Goal: Task Accomplishment & Management: Use online tool/utility

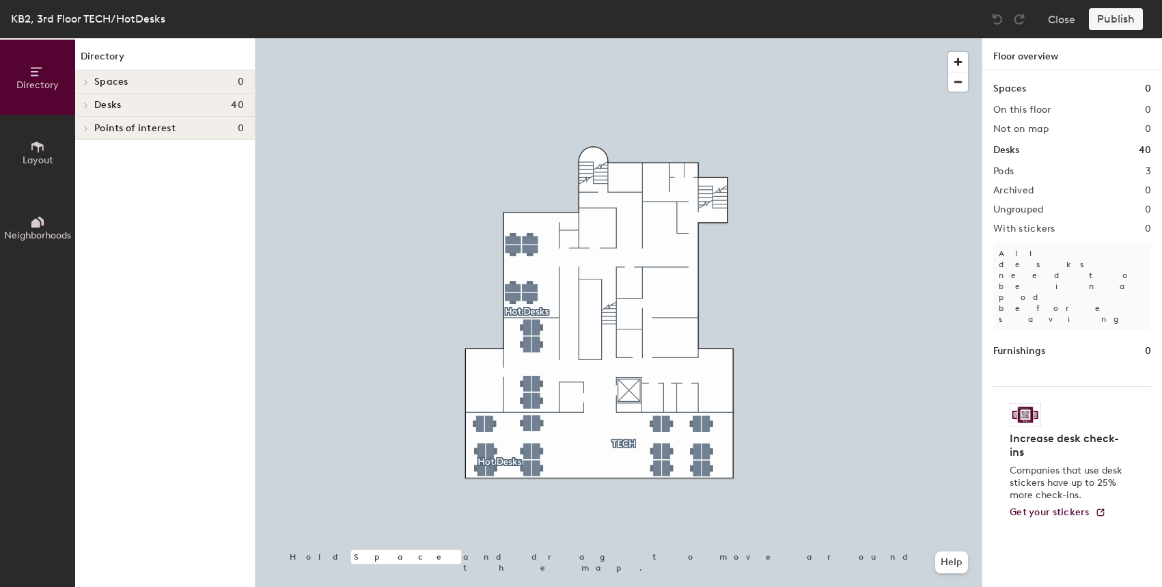
click at [664, 38] on div at bounding box center [618, 38] width 726 height 0
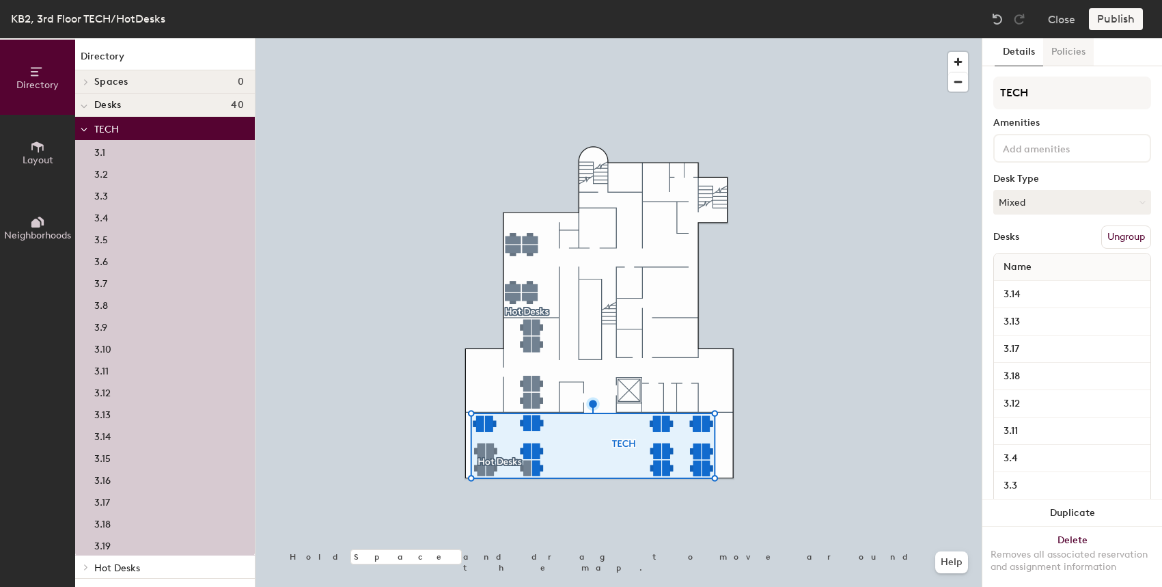
click at [1065, 57] on button "Policies" at bounding box center [1068, 52] width 51 height 28
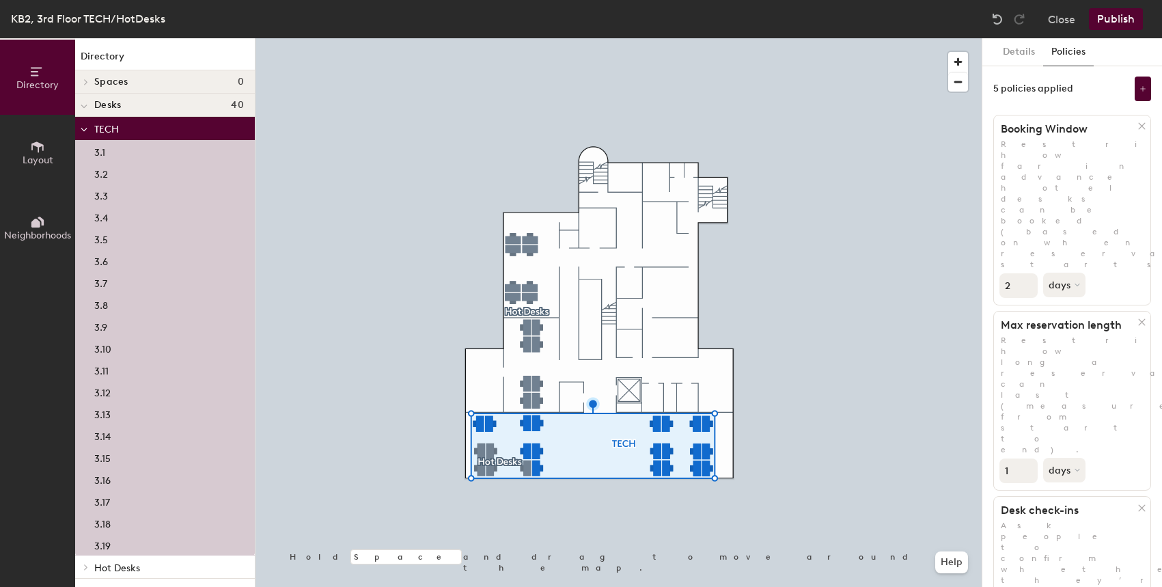
click at [1022, 273] on input "2" at bounding box center [1018, 285] width 38 height 25
click at [1030, 273] on input "2" at bounding box center [1018, 285] width 38 height 25
drag, startPoint x: 1011, startPoint y: 186, endPoint x: 991, endPoint y: 186, distance: 19.8
click at [991, 186] on div "Details Policies 5 policies applied Booking Window Restrict how far in advance …" at bounding box center [1072, 312] width 180 height 548
type input "30"
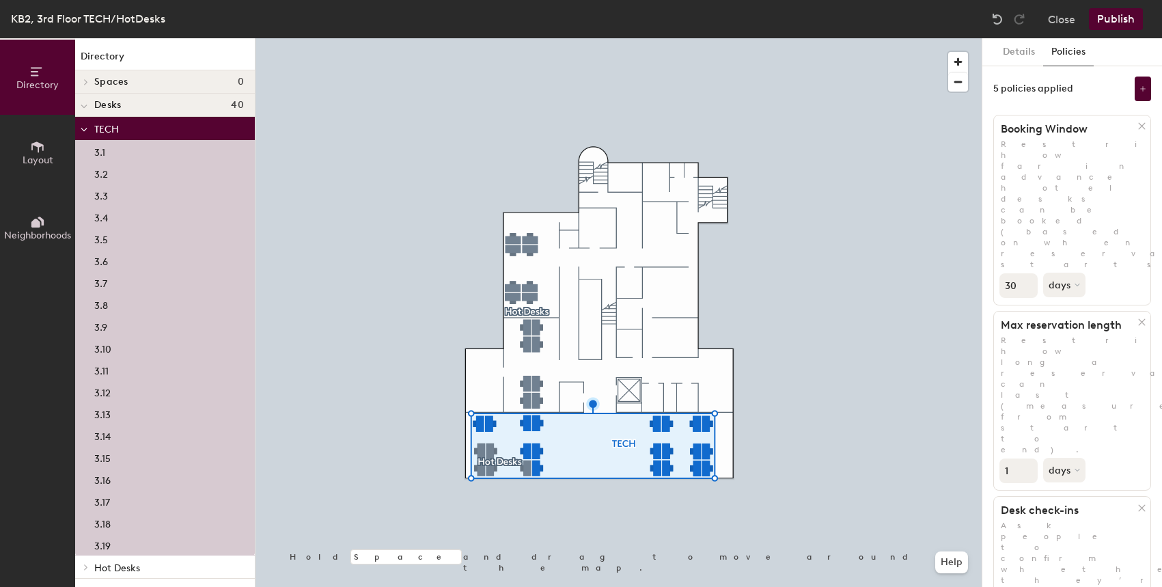
click at [518, 38] on div at bounding box center [618, 38] width 726 height 0
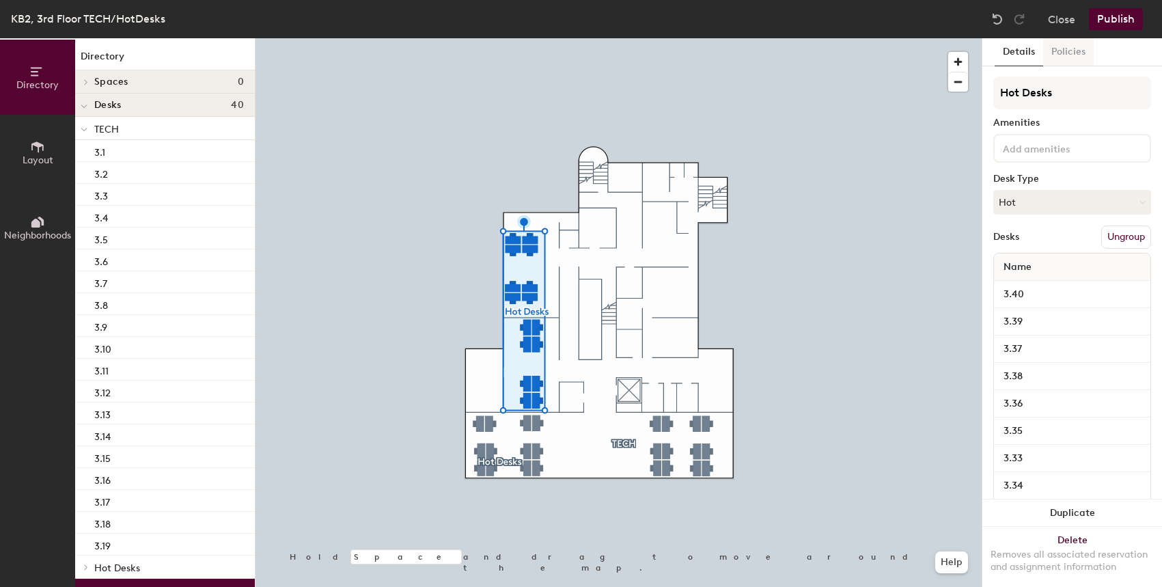
click at [1075, 55] on button "Policies" at bounding box center [1068, 52] width 51 height 28
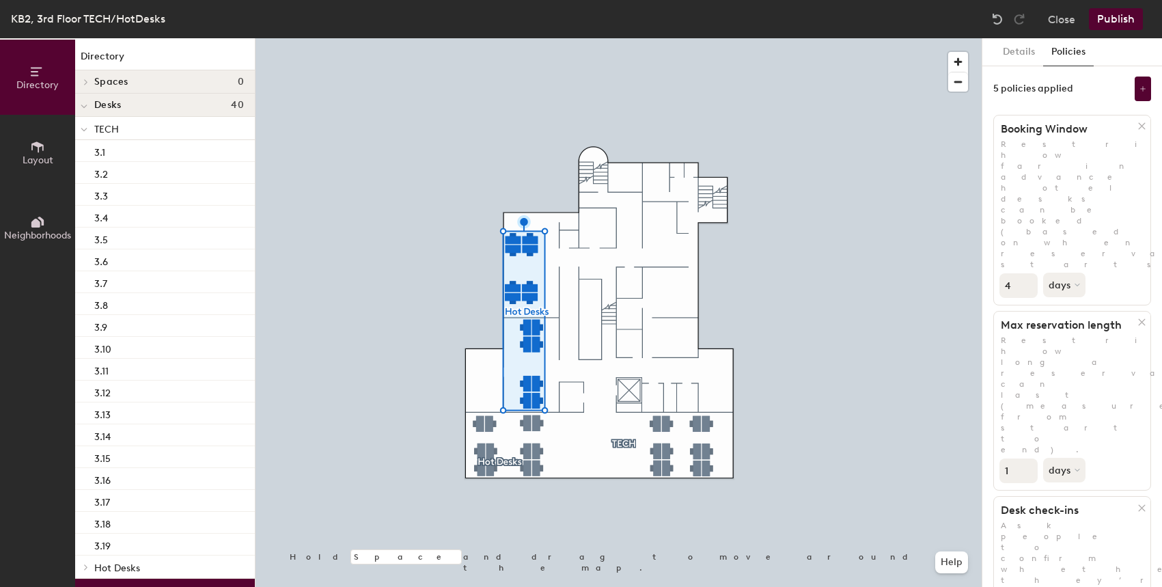
click at [1024, 273] on input "4" at bounding box center [1018, 285] width 38 height 25
click at [1024, 273] on input "5" at bounding box center [1018, 285] width 38 height 25
type input "6"
click at [1024, 273] on input "6" at bounding box center [1018, 285] width 38 height 25
click at [893, 38] on div at bounding box center [618, 38] width 726 height 0
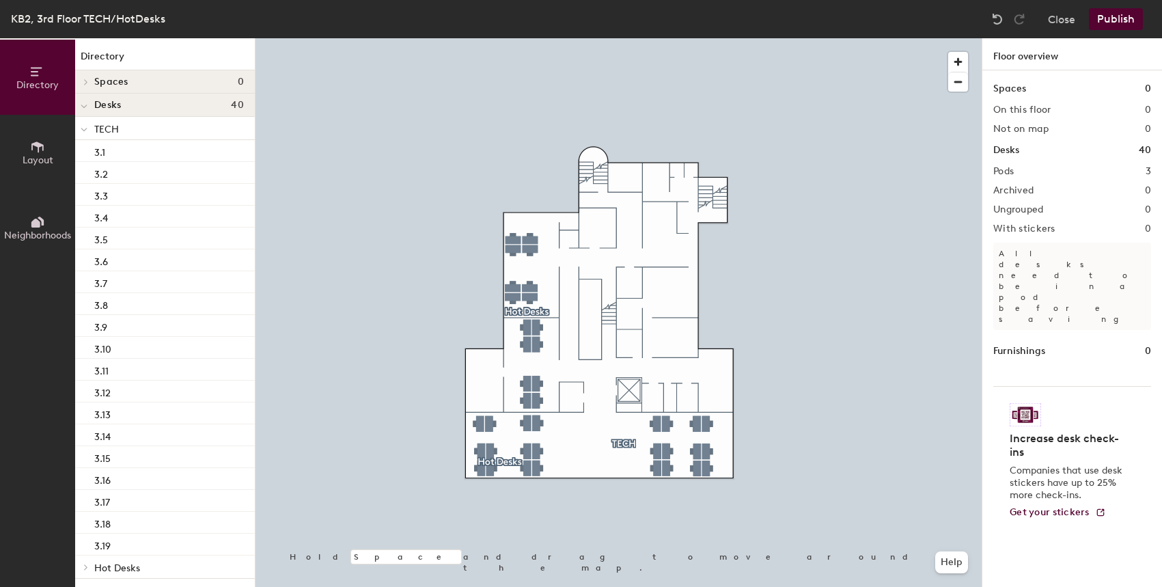
click at [483, 38] on div at bounding box center [618, 38] width 726 height 0
click at [488, 38] on div at bounding box center [618, 38] width 726 height 0
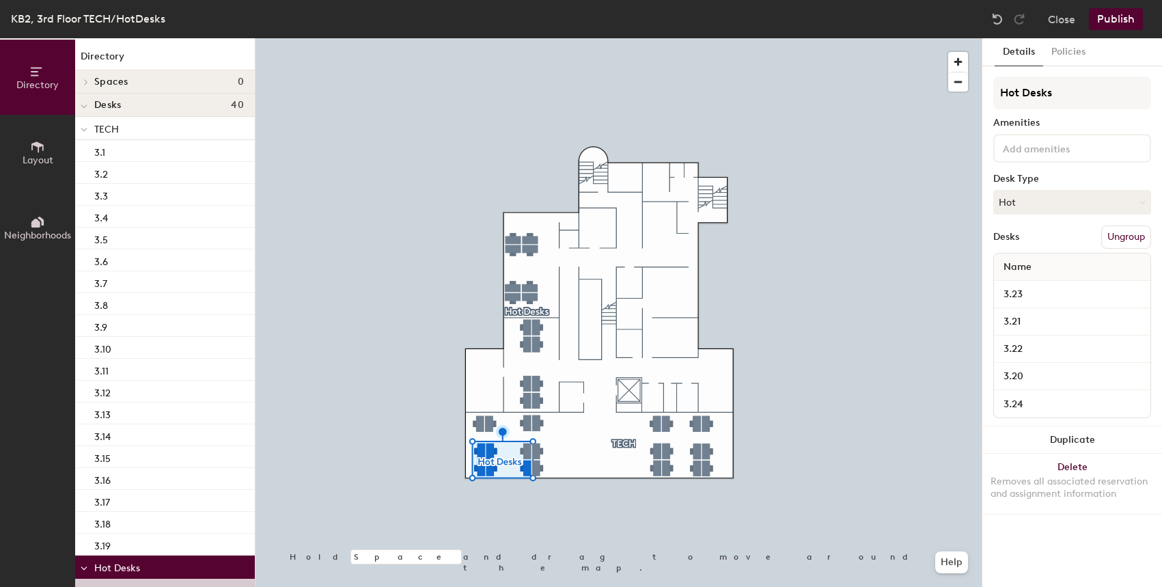
click at [1071, 70] on div "Details Policies Hot Desks Amenities Desk Type Hot Desks Ungroup Name 3.23 3.21…" at bounding box center [1072, 312] width 180 height 548
click at [1071, 63] on button "Policies" at bounding box center [1068, 52] width 51 height 28
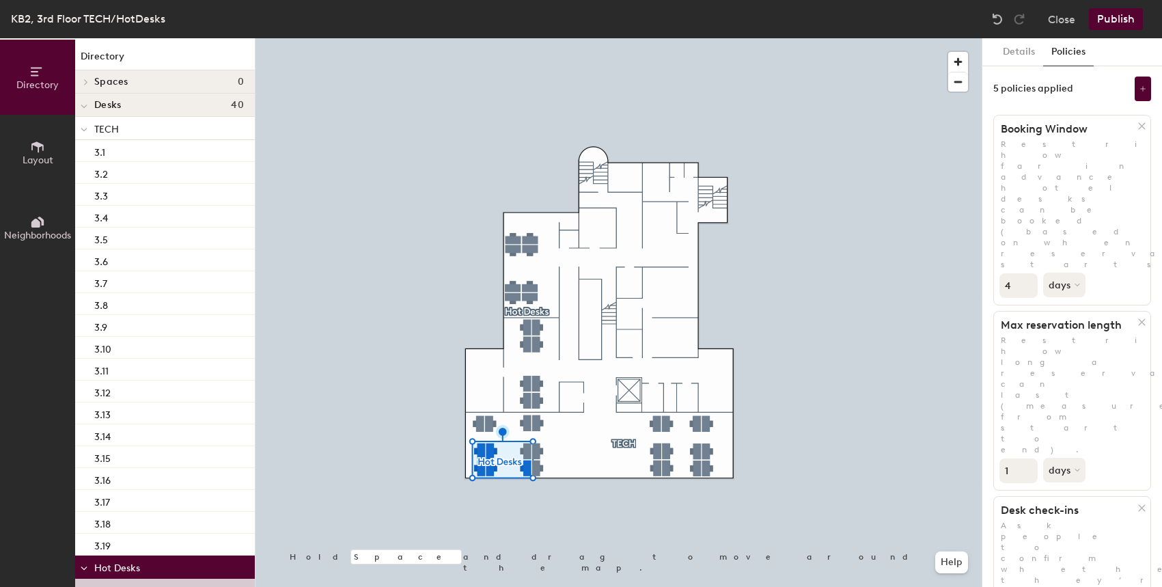
click at [1026, 273] on input "4" at bounding box center [1018, 285] width 38 height 25
click at [1026, 273] on input "5" at bounding box center [1018, 285] width 38 height 25
type input "6"
click at [1026, 273] on input "6" at bounding box center [1018, 285] width 38 height 25
click at [1135, 25] on button "Publish" at bounding box center [1116, 19] width 54 height 22
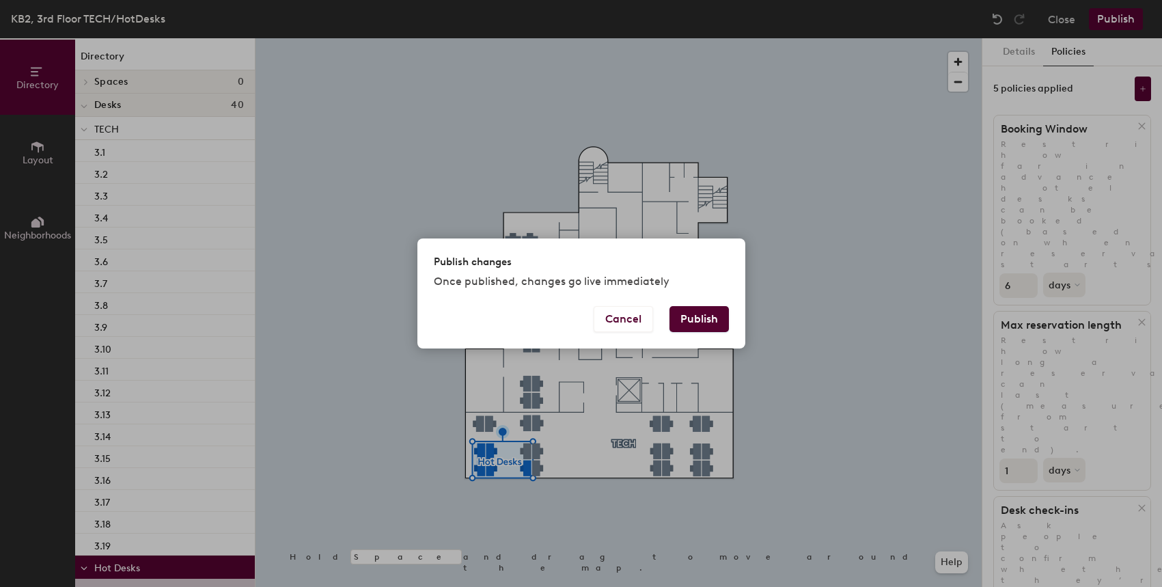
click at [712, 320] on button "Publish" at bounding box center [698, 319] width 59 height 26
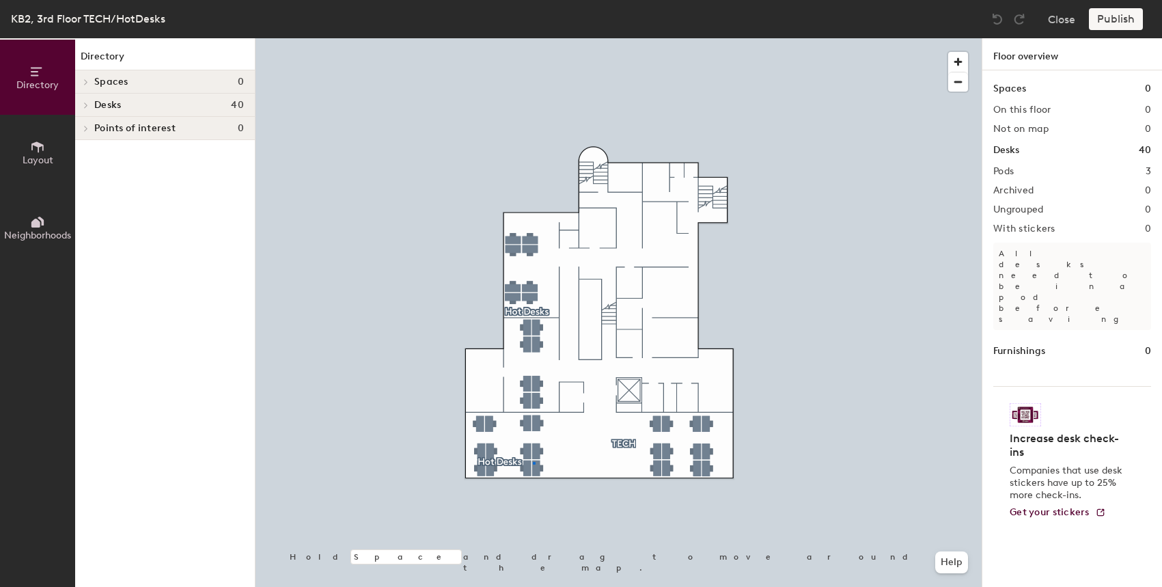
click at [533, 38] on div at bounding box center [618, 38] width 726 height 0
